Goal: Transaction & Acquisition: Purchase product/service

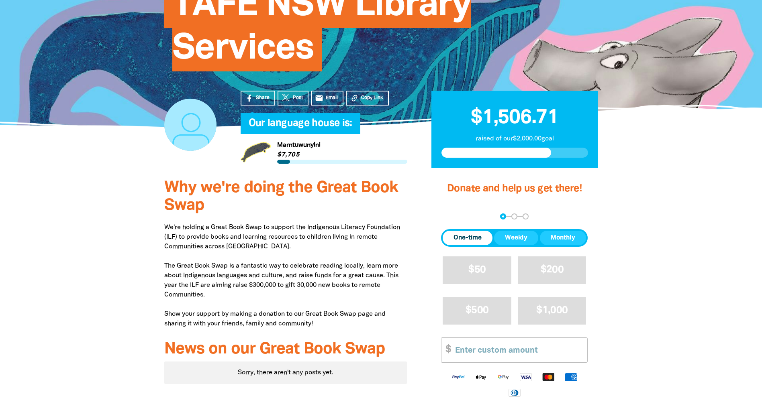
scroll to position [161, 0]
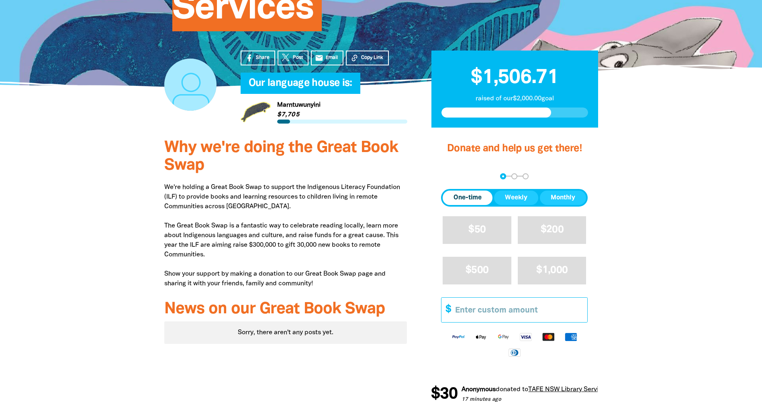
click at [469, 309] on input "Other Amount" at bounding box center [518, 310] width 138 height 24
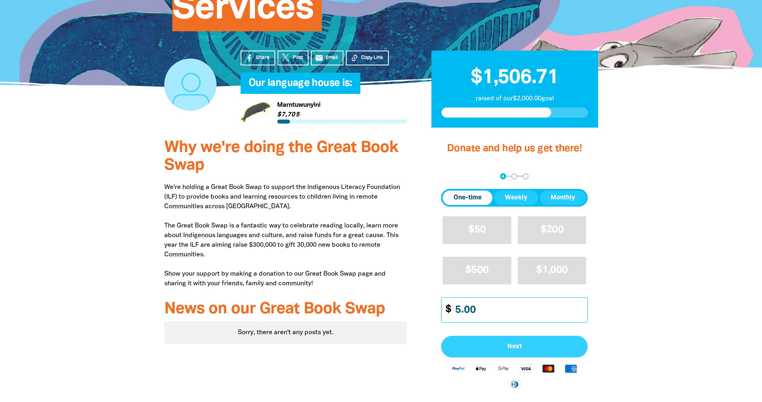
type input "5.00"
click at [507, 342] on button "Next" at bounding box center [514, 347] width 147 height 22
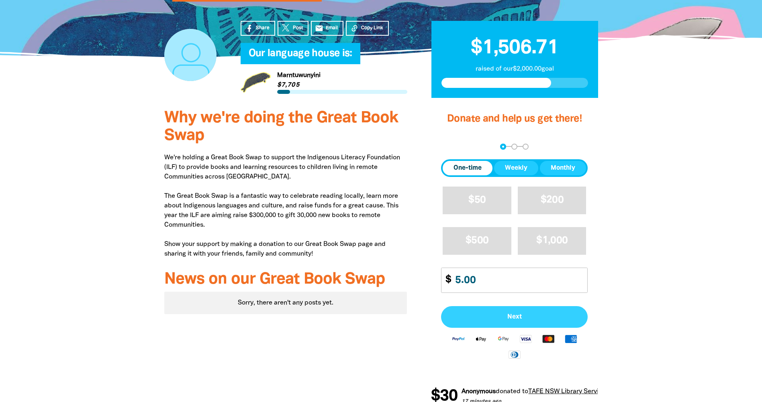
select select "AU"
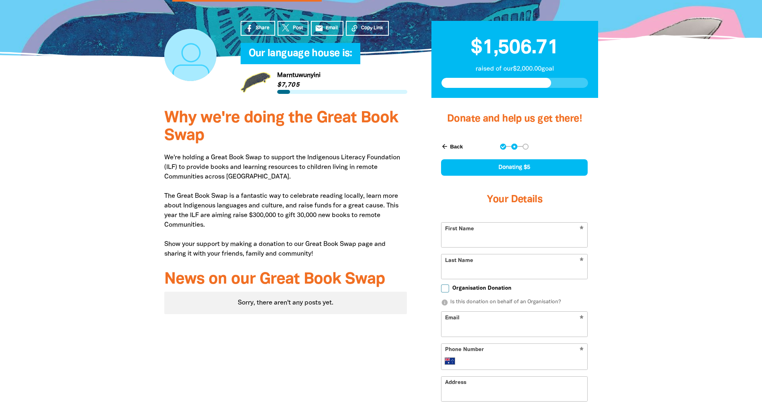
scroll to position [244, 0]
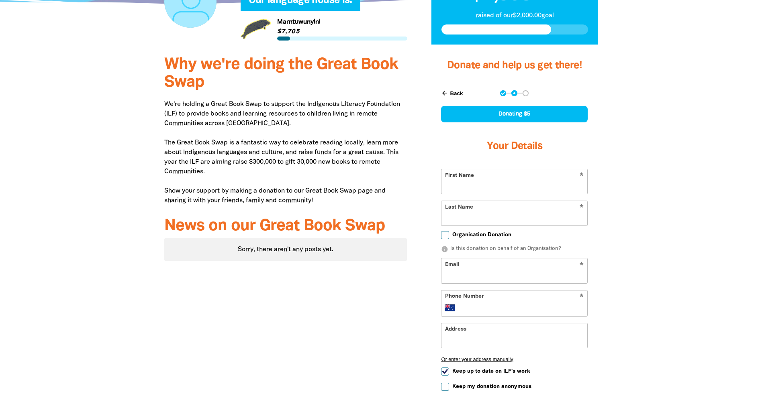
click at [508, 183] on input "First Name" at bounding box center [514, 181] width 146 height 24
type input "r"
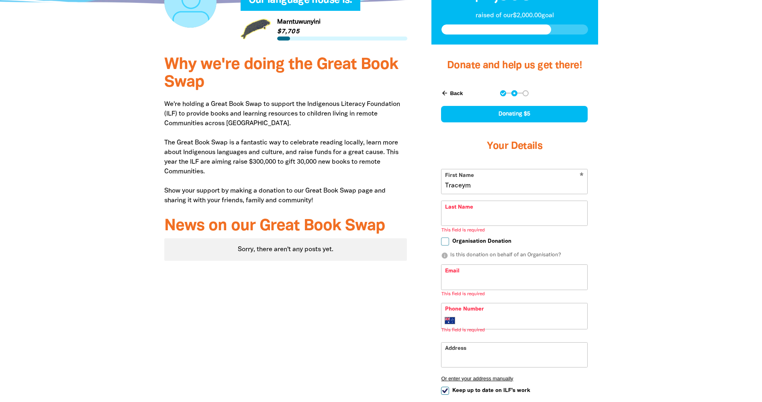
type input "[PERSON_NAME]"
click at [473, 211] on input "Last Name" at bounding box center [514, 213] width 146 height 24
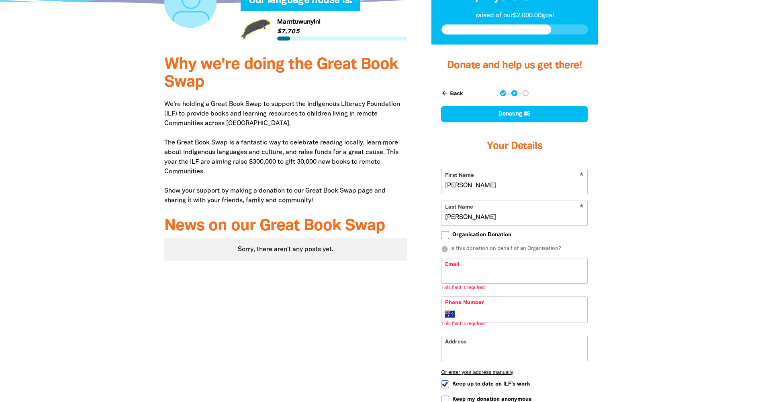
type input "[PERSON_NAME]"
click at [452, 269] on input "Email" at bounding box center [514, 271] width 146 height 24
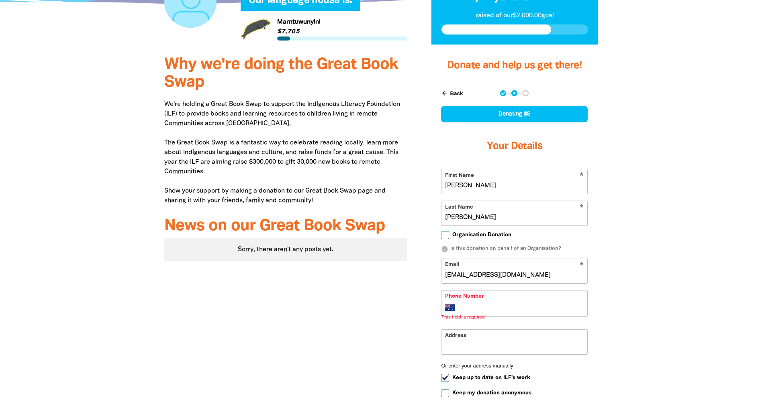
type input "[EMAIL_ADDRESS][DOMAIN_NAME]"
click at [468, 303] on input "Phone Number" at bounding box center [522, 308] width 123 height 10
type input "0434 155 588"
click at [463, 342] on input "Address" at bounding box center [514, 336] width 146 height 24
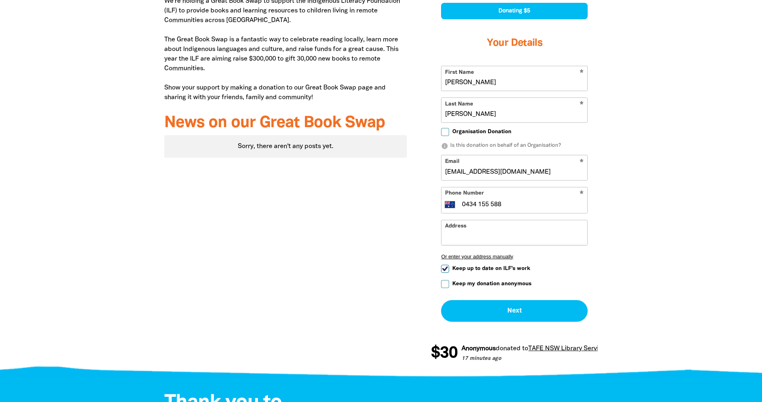
scroll to position [404, 0]
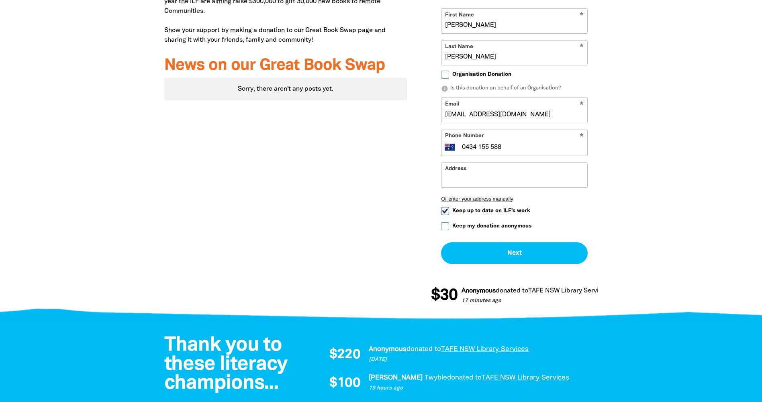
click at [445, 211] on input "Keep up to date on ILF's work" at bounding box center [445, 211] width 8 height 8
checkbox input "false"
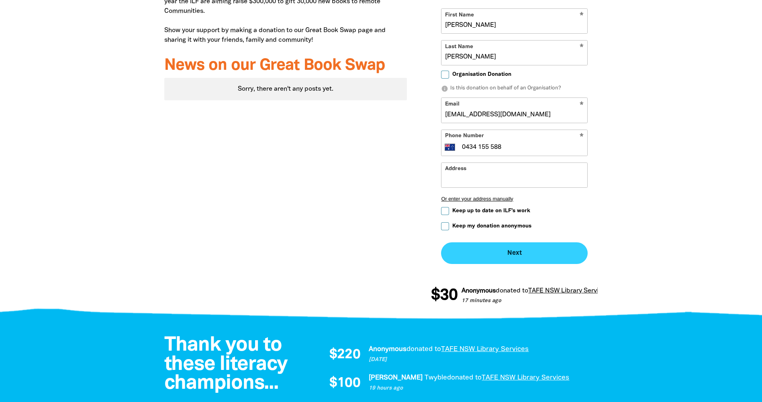
click at [509, 252] on button "Next chevron_right" at bounding box center [514, 253] width 147 height 22
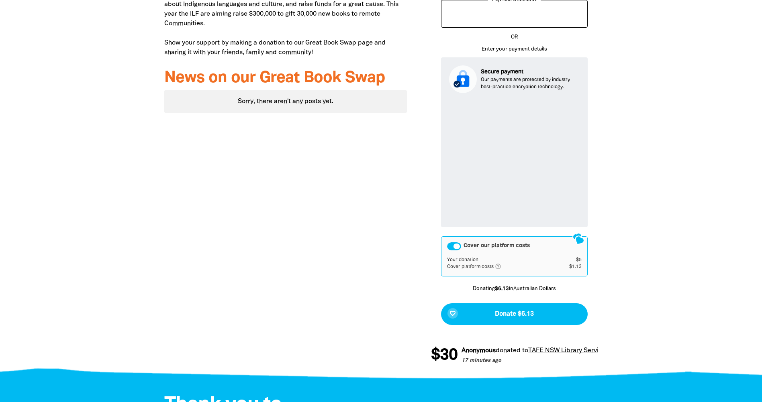
scroll to position [461, 0]
